Goal: Use online tool/utility: Utilize a website feature to perform a specific function

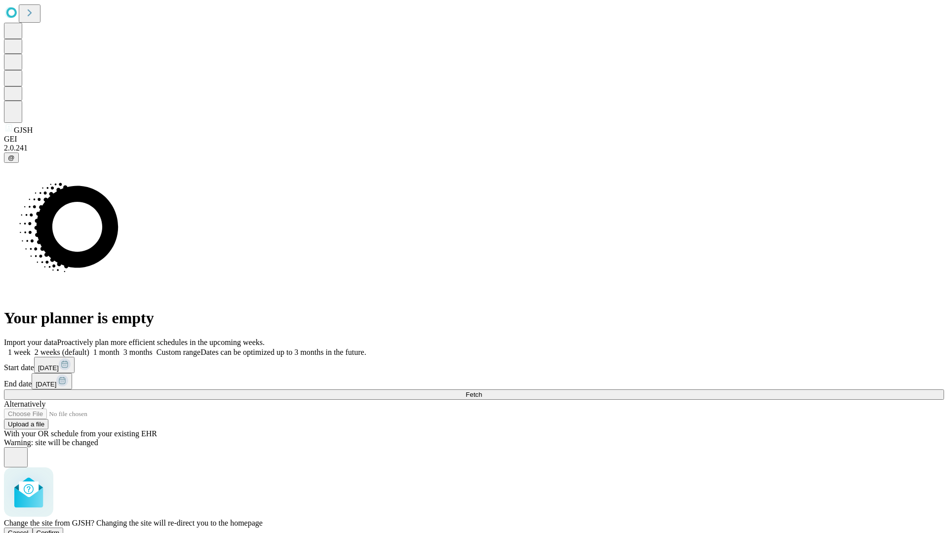
click at [60, 529] on span "Confirm" at bounding box center [48, 532] width 23 height 7
click at [31, 348] on label "1 week" at bounding box center [17, 352] width 27 height 8
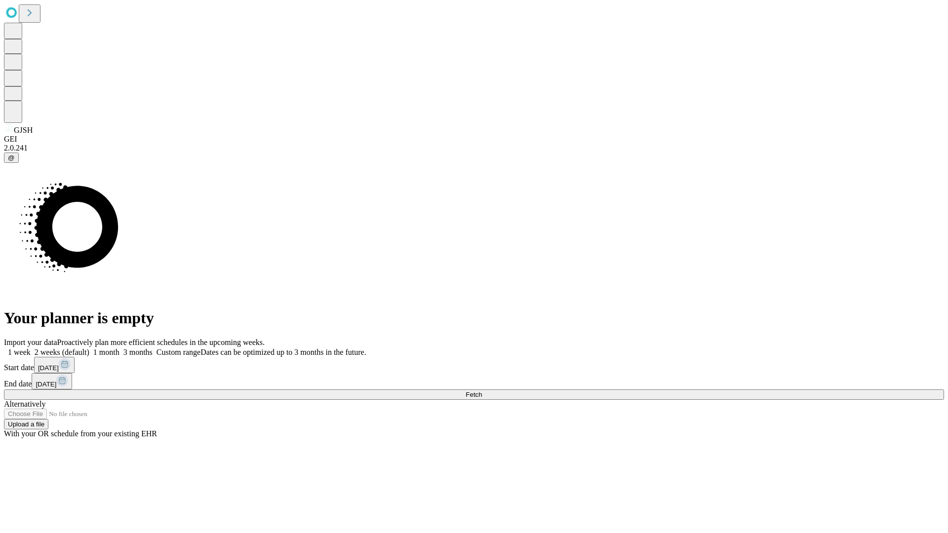
click at [482, 391] on span "Fetch" at bounding box center [474, 394] width 16 height 7
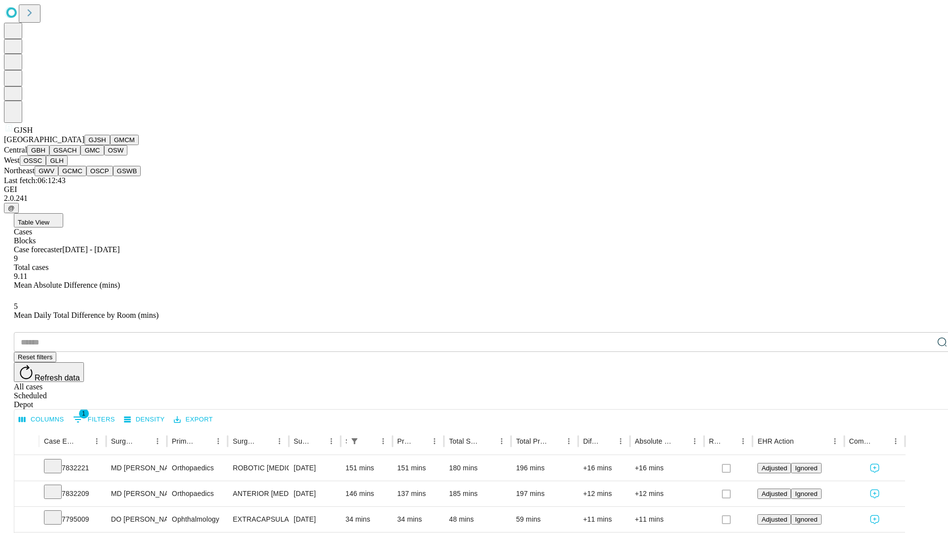
click at [110, 145] on button "GMCM" at bounding box center [124, 140] width 29 height 10
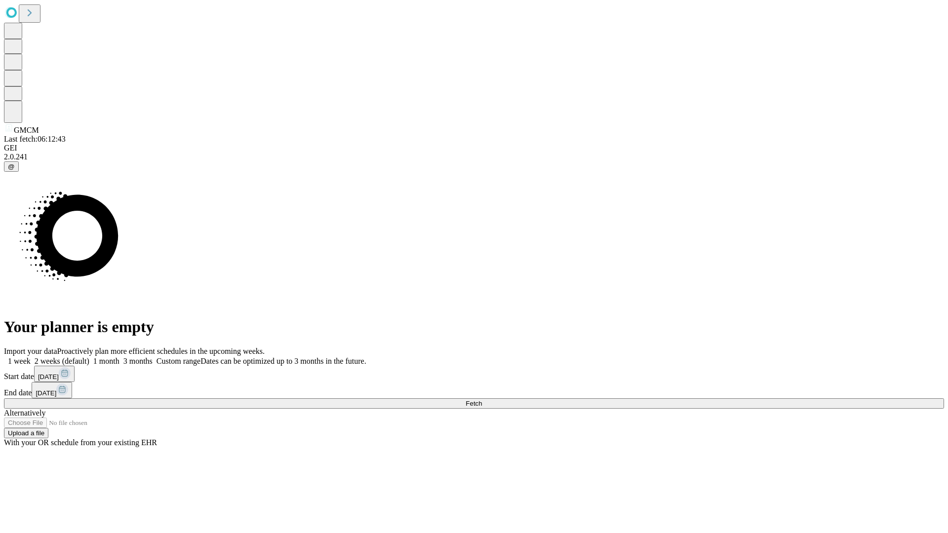
click at [31, 357] on label "1 week" at bounding box center [17, 361] width 27 height 8
click at [482, 400] on span "Fetch" at bounding box center [474, 403] width 16 height 7
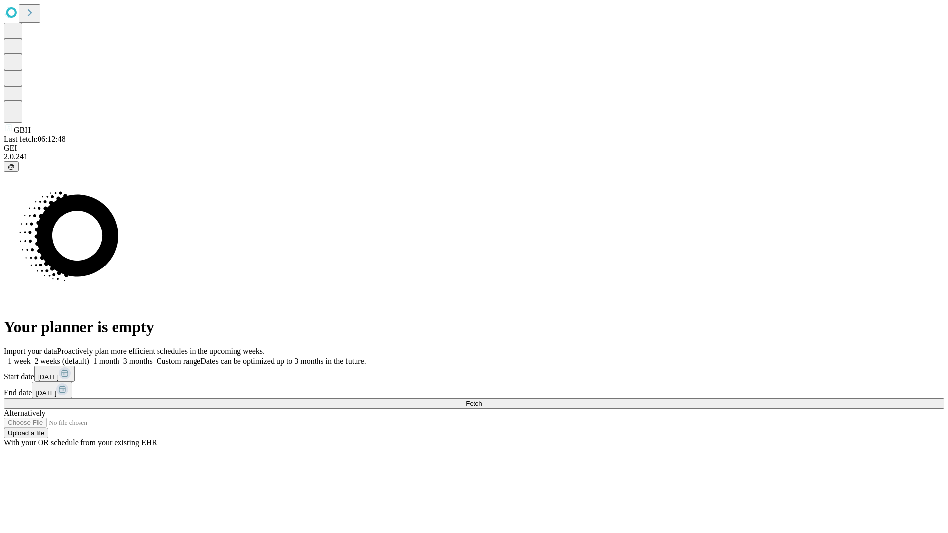
click at [31, 357] on label "1 week" at bounding box center [17, 361] width 27 height 8
click at [482, 400] on span "Fetch" at bounding box center [474, 403] width 16 height 7
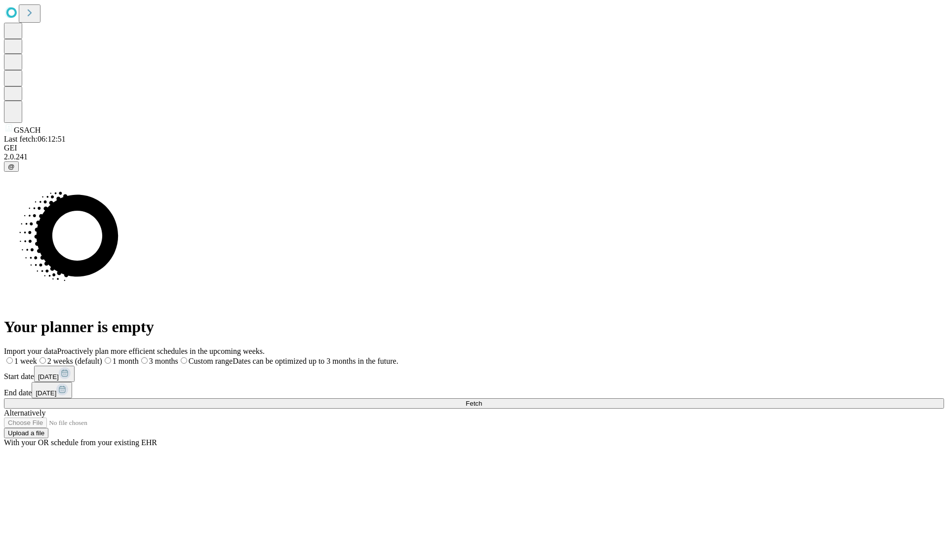
click at [37, 357] on label "1 week" at bounding box center [20, 361] width 33 height 8
click at [482, 400] on span "Fetch" at bounding box center [474, 403] width 16 height 7
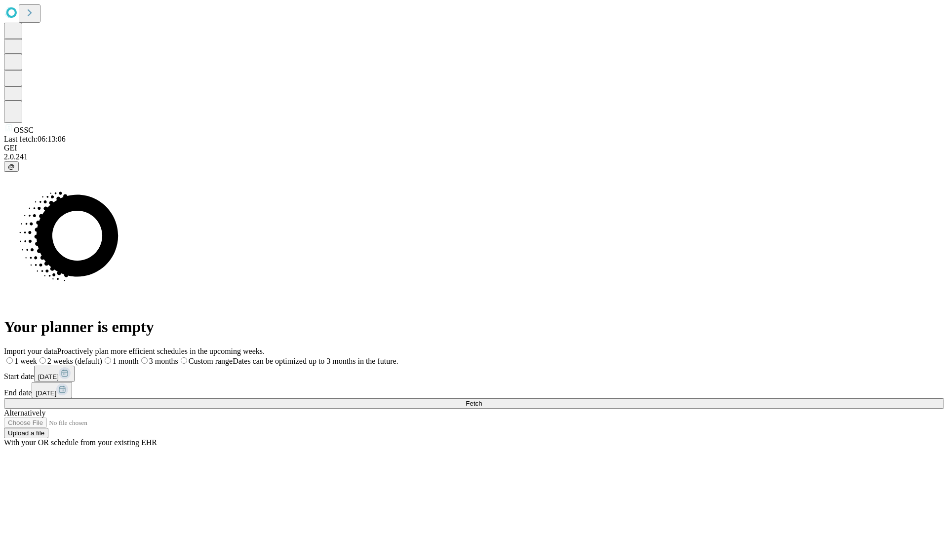
click at [37, 357] on label "1 week" at bounding box center [20, 361] width 33 height 8
click at [482, 400] on span "Fetch" at bounding box center [474, 403] width 16 height 7
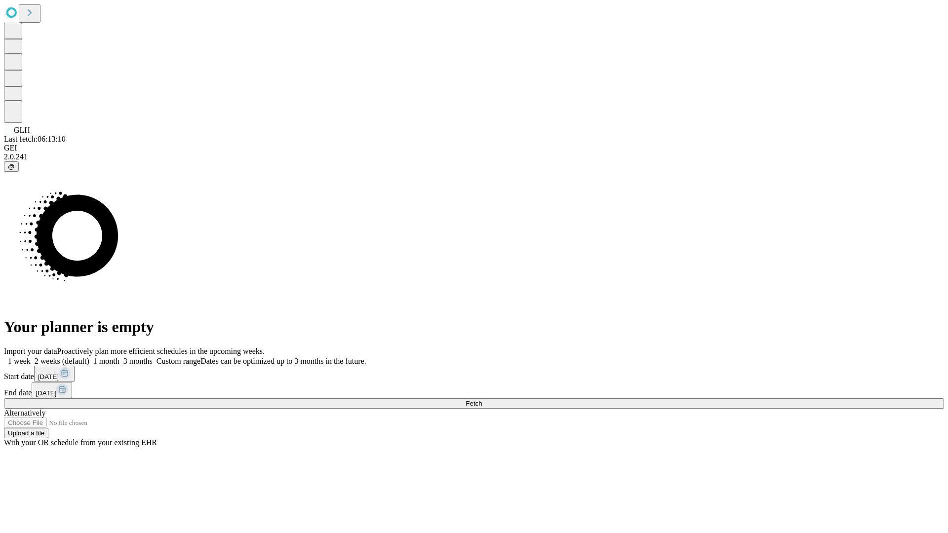
click at [31, 357] on label "1 week" at bounding box center [17, 361] width 27 height 8
click at [482, 400] on span "Fetch" at bounding box center [474, 403] width 16 height 7
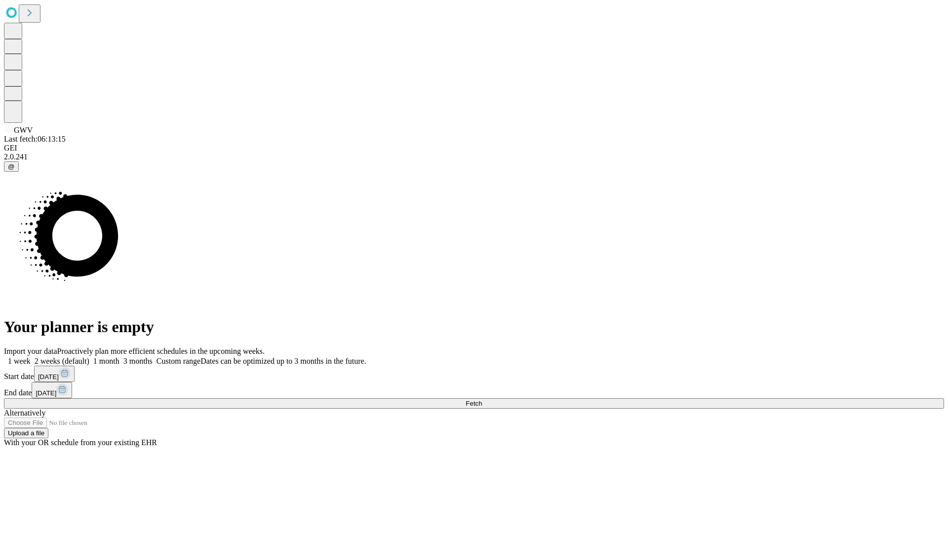
click at [31, 357] on label "1 week" at bounding box center [17, 361] width 27 height 8
click at [482, 400] on span "Fetch" at bounding box center [474, 403] width 16 height 7
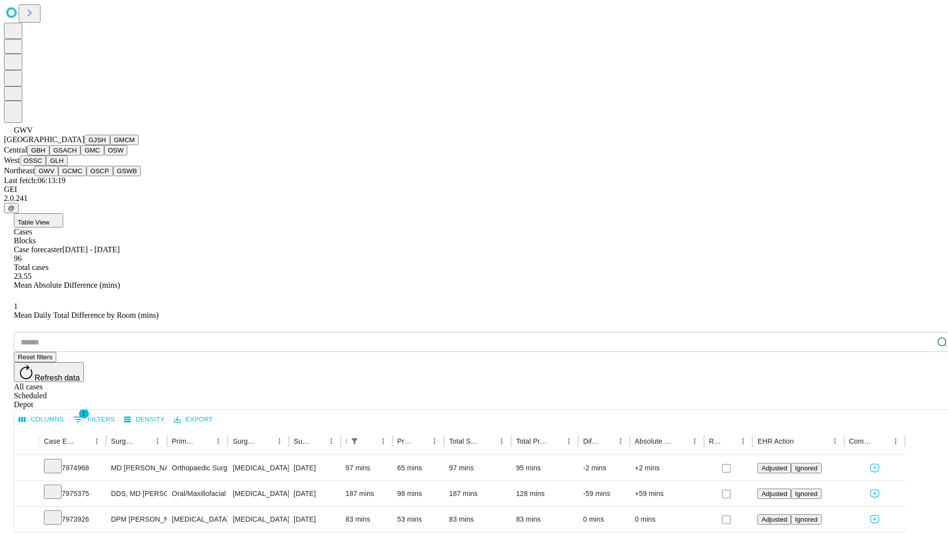
click at [77, 176] on button "GCMC" at bounding box center [72, 171] width 28 height 10
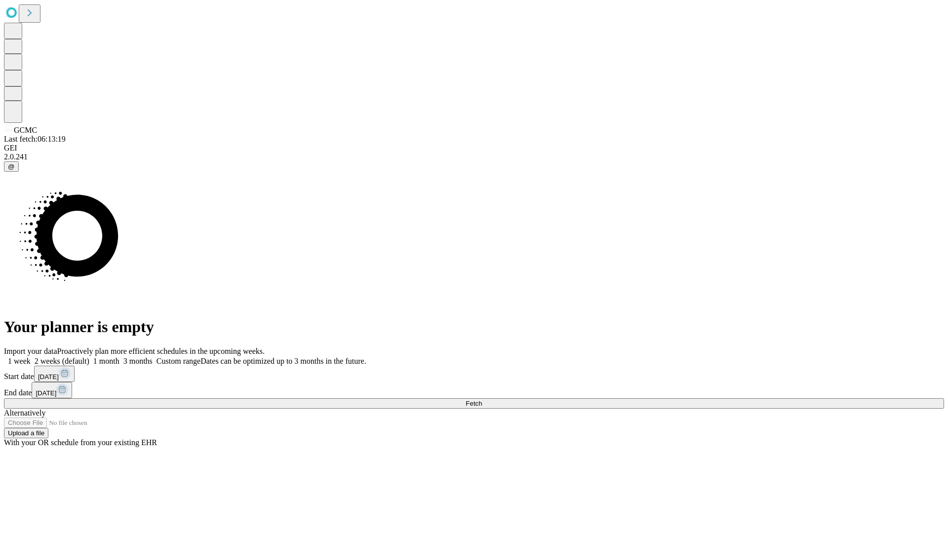
click at [31, 357] on label "1 week" at bounding box center [17, 361] width 27 height 8
click at [482, 400] on span "Fetch" at bounding box center [474, 403] width 16 height 7
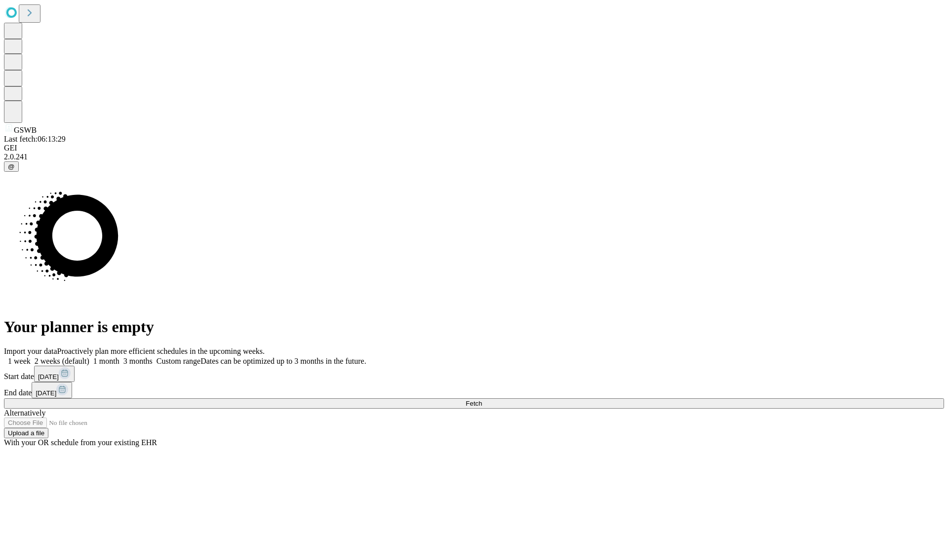
click at [31, 357] on label "1 week" at bounding box center [17, 361] width 27 height 8
click at [482, 400] on span "Fetch" at bounding box center [474, 403] width 16 height 7
